Goal: Transaction & Acquisition: Subscribe to service/newsletter

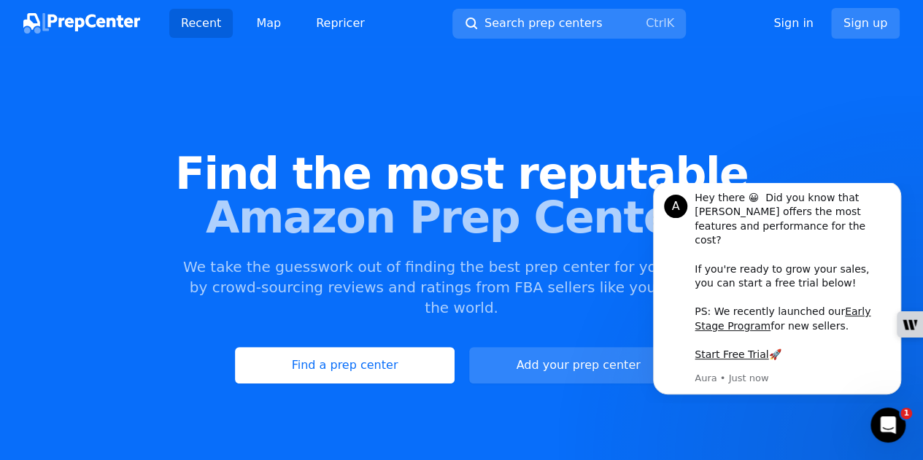
click at [764, 90] on div "Find the most reputable Amazon Prep Centers We take the guesswork out of findin…" at bounding box center [461, 267] width 923 height 395
click at [582, 347] on link "Add your prep center" at bounding box center [578, 365] width 219 height 36
click at [174, 148] on div "Find the most reputable Amazon Prep Centers We take the guesswork out of findin…" at bounding box center [461, 267] width 923 height 395
click at [892, 417] on icon "Open Intercom Messenger" at bounding box center [886, 424] width 24 height 24
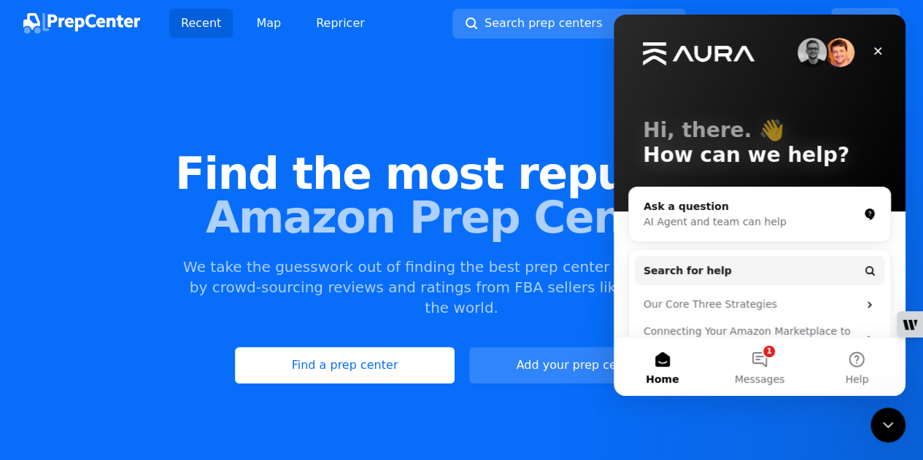
click at [882, 49] on icon "Close" at bounding box center [878, 51] width 12 height 12
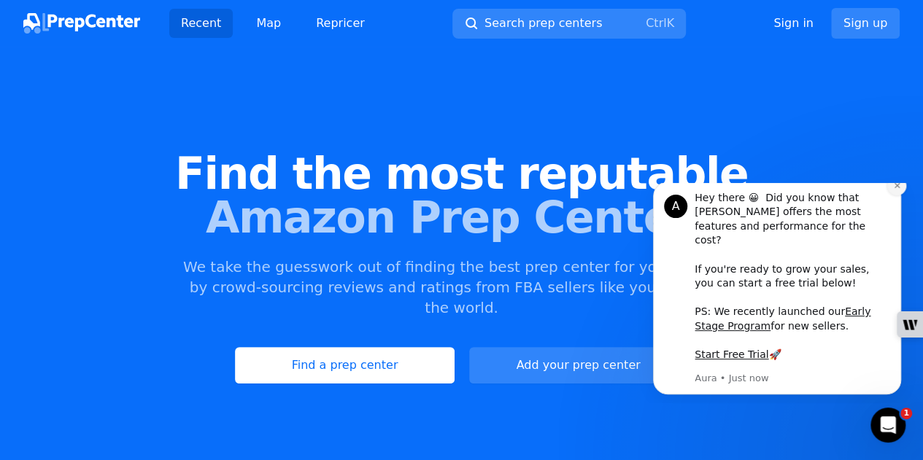
click at [898, 190] on icon "Dismiss notification" at bounding box center [897, 186] width 8 height 8
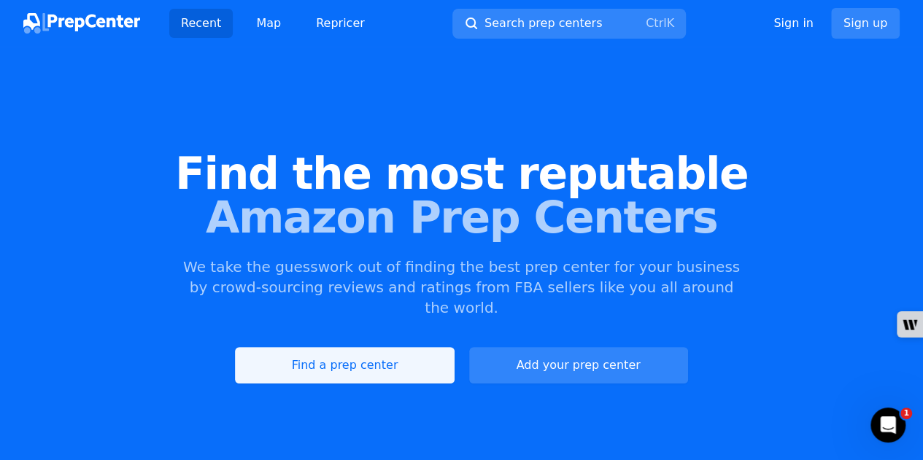
click at [359, 352] on link "Find a prep center" at bounding box center [344, 365] width 219 height 36
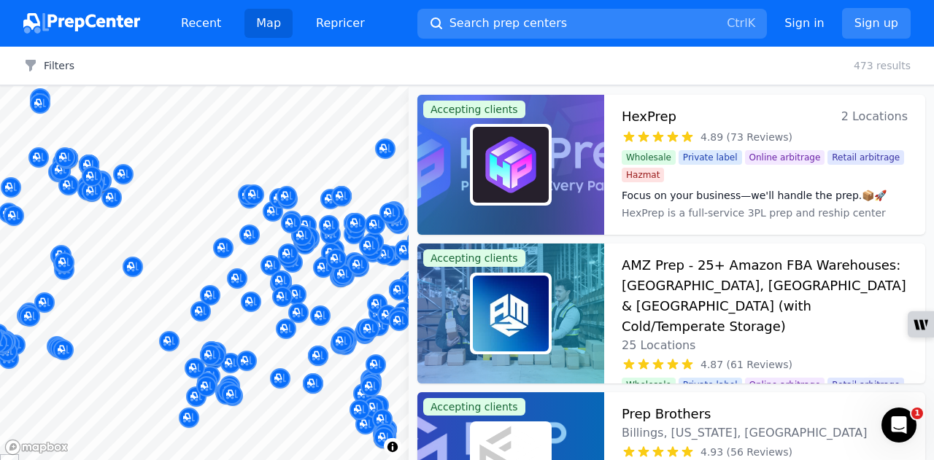
click at [90, 19] on img at bounding box center [81, 23] width 117 height 20
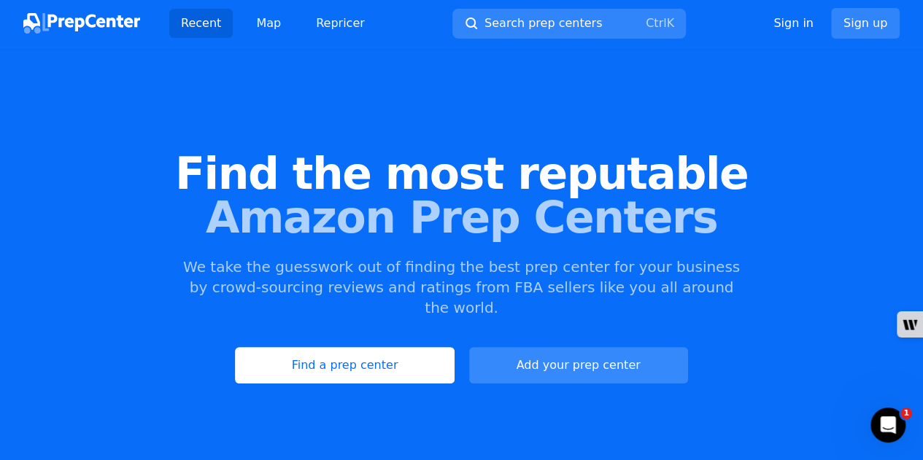
click at [591, 347] on link "Add your prep center" at bounding box center [578, 365] width 219 height 36
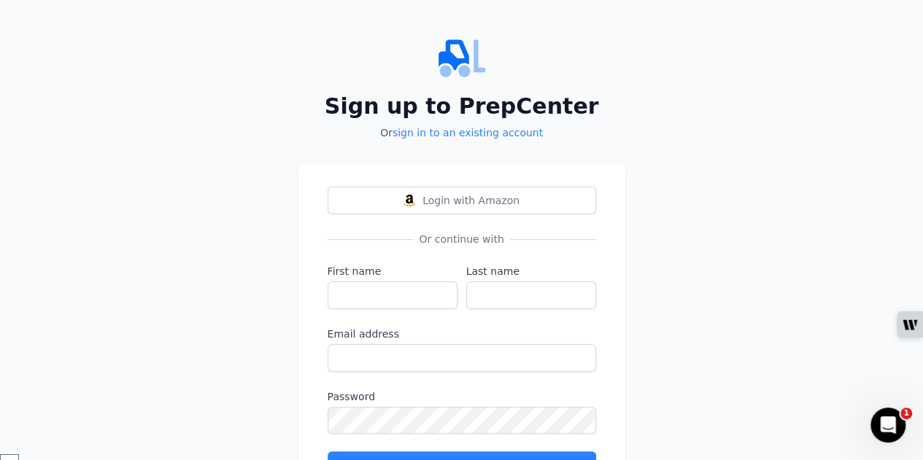
scroll to position [75, 0]
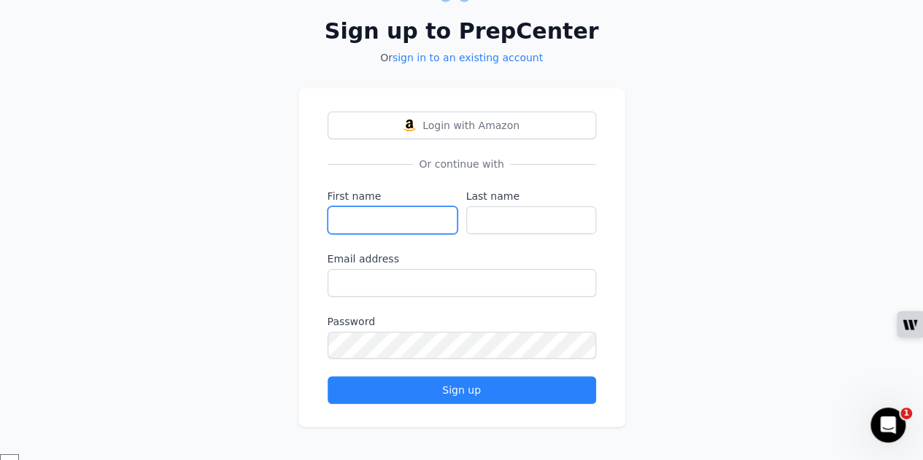
click at [356, 217] on input "First name" at bounding box center [393, 220] width 130 height 28
type input "Elite"
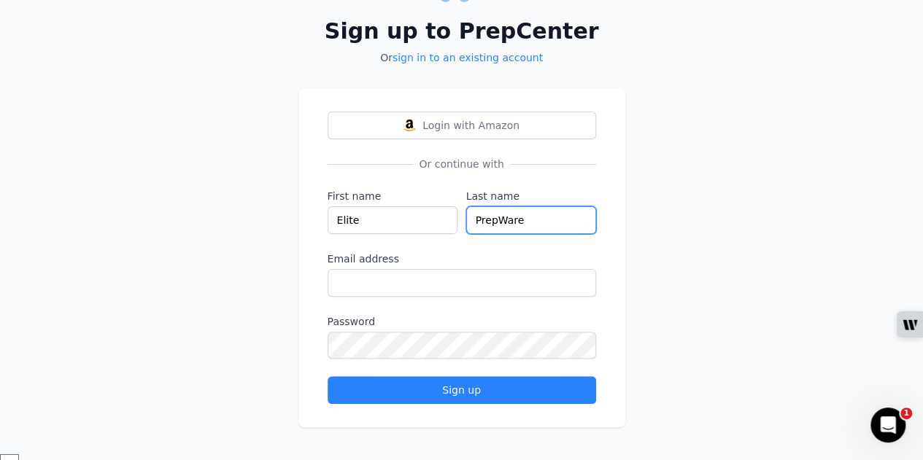
type input "PrepWare"
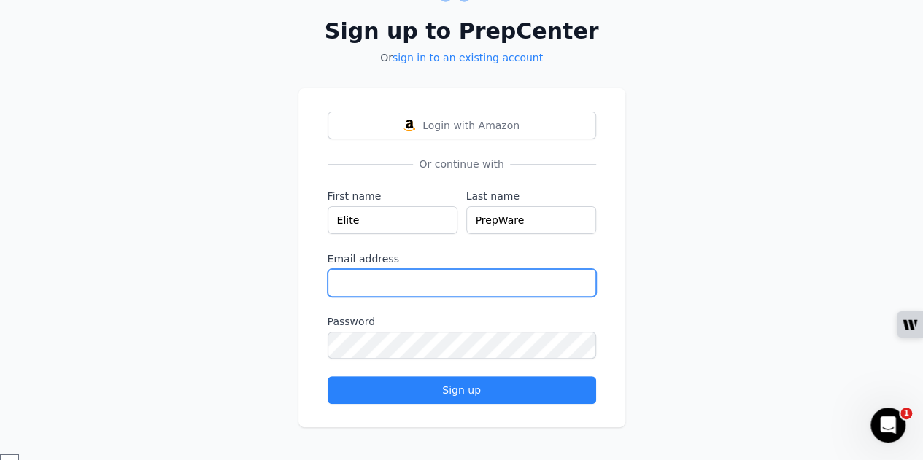
click at [358, 287] on input "Email address" at bounding box center [462, 283] width 269 height 28
type input "[EMAIL_ADDRESS][DOMAIN_NAME]"
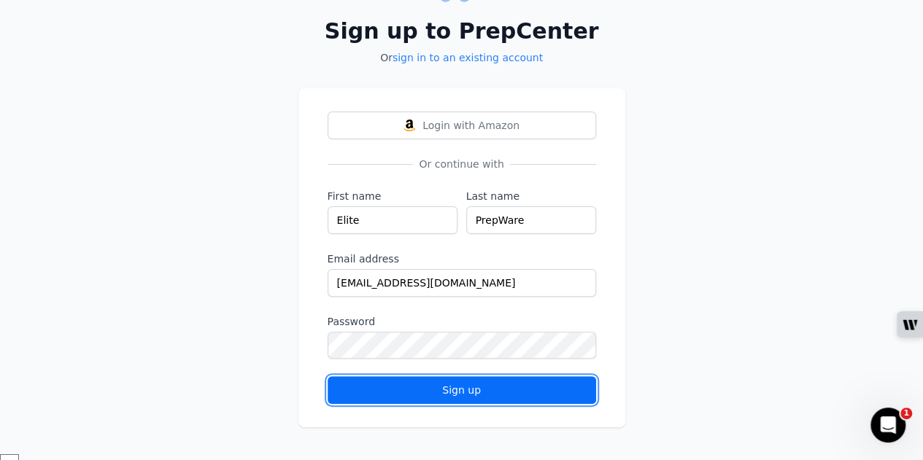
click at [492, 392] on div "Sign up" at bounding box center [462, 390] width 244 height 15
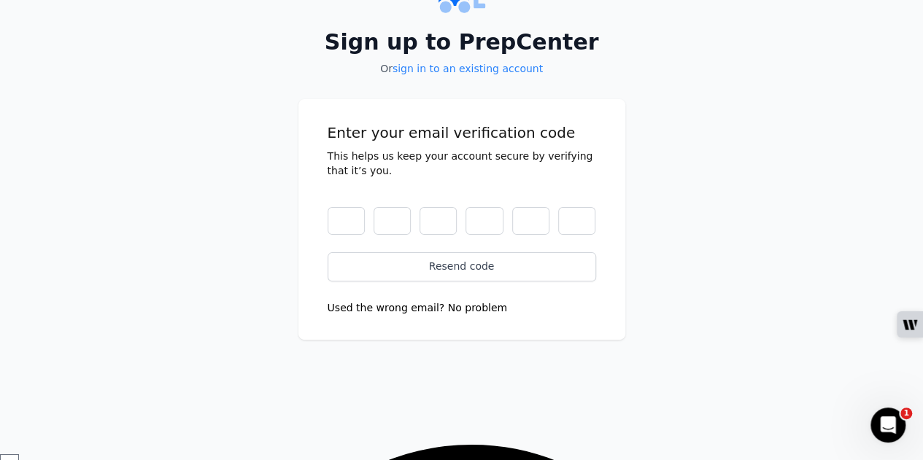
scroll to position [0, 0]
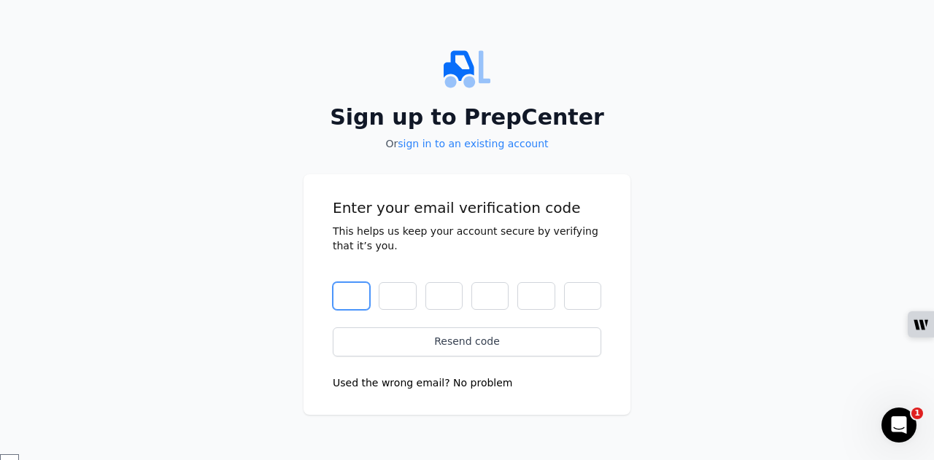
click at [344, 295] on input "text" at bounding box center [351, 296] width 37 height 28
